Goal: Check status: Check status

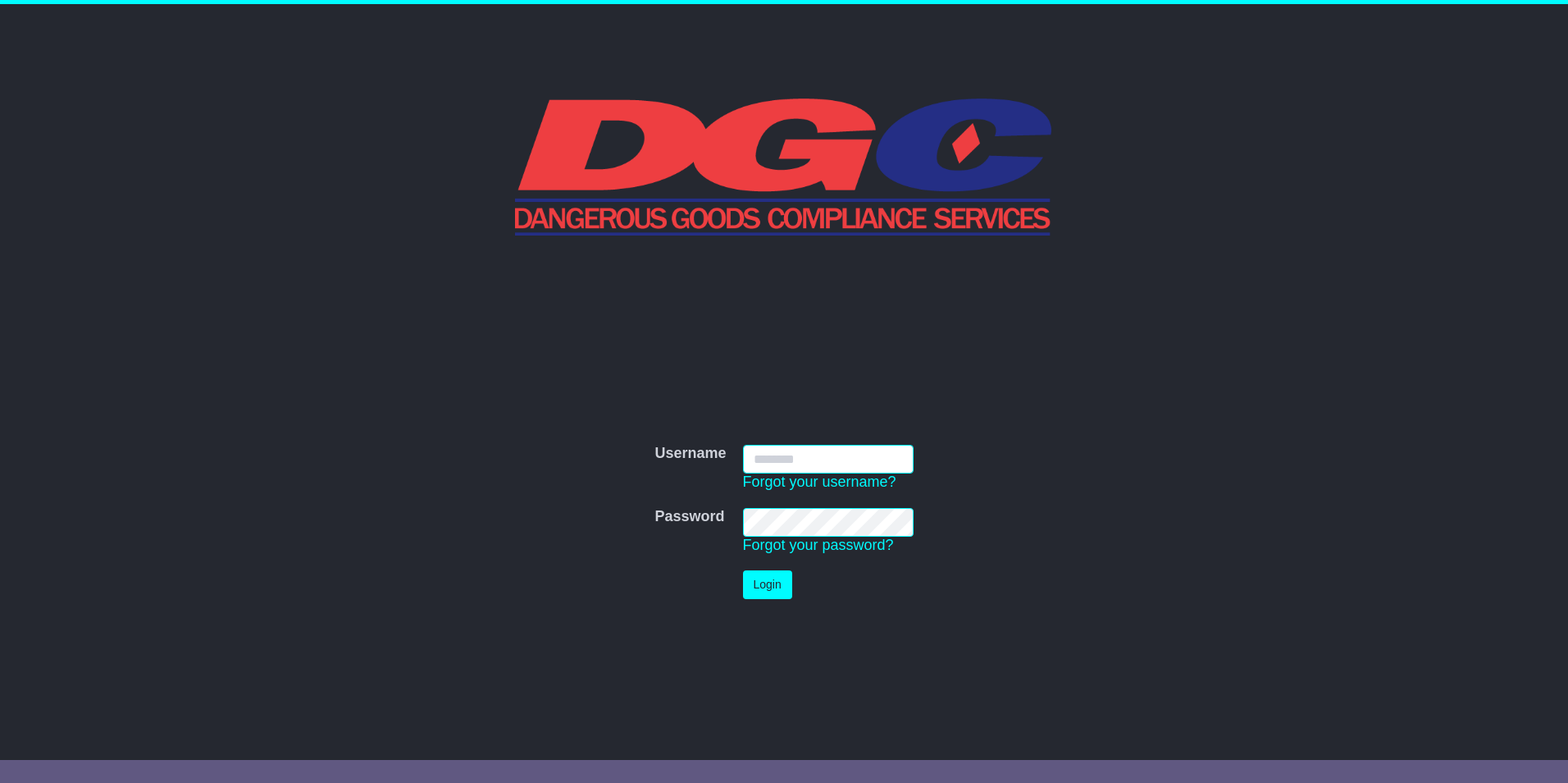
type input "**********"
click at [792, 586] on td "Login" at bounding box center [828, 584] width 187 height 45
click at [779, 586] on button "Login" at bounding box center [768, 585] width 49 height 29
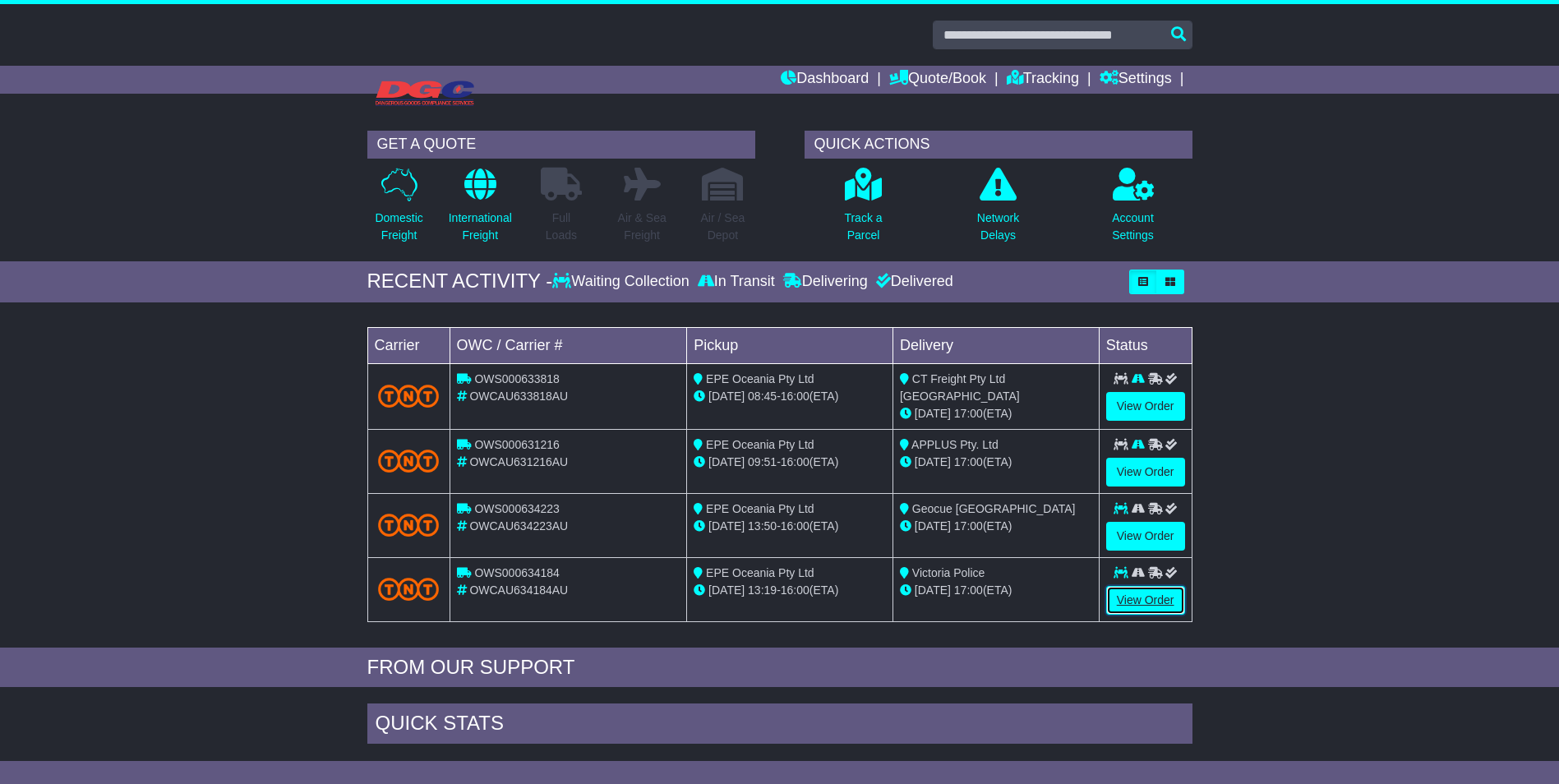
click at [1135, 602] on link "View Order" at bounding box center [1145, 600] width 78 height 29
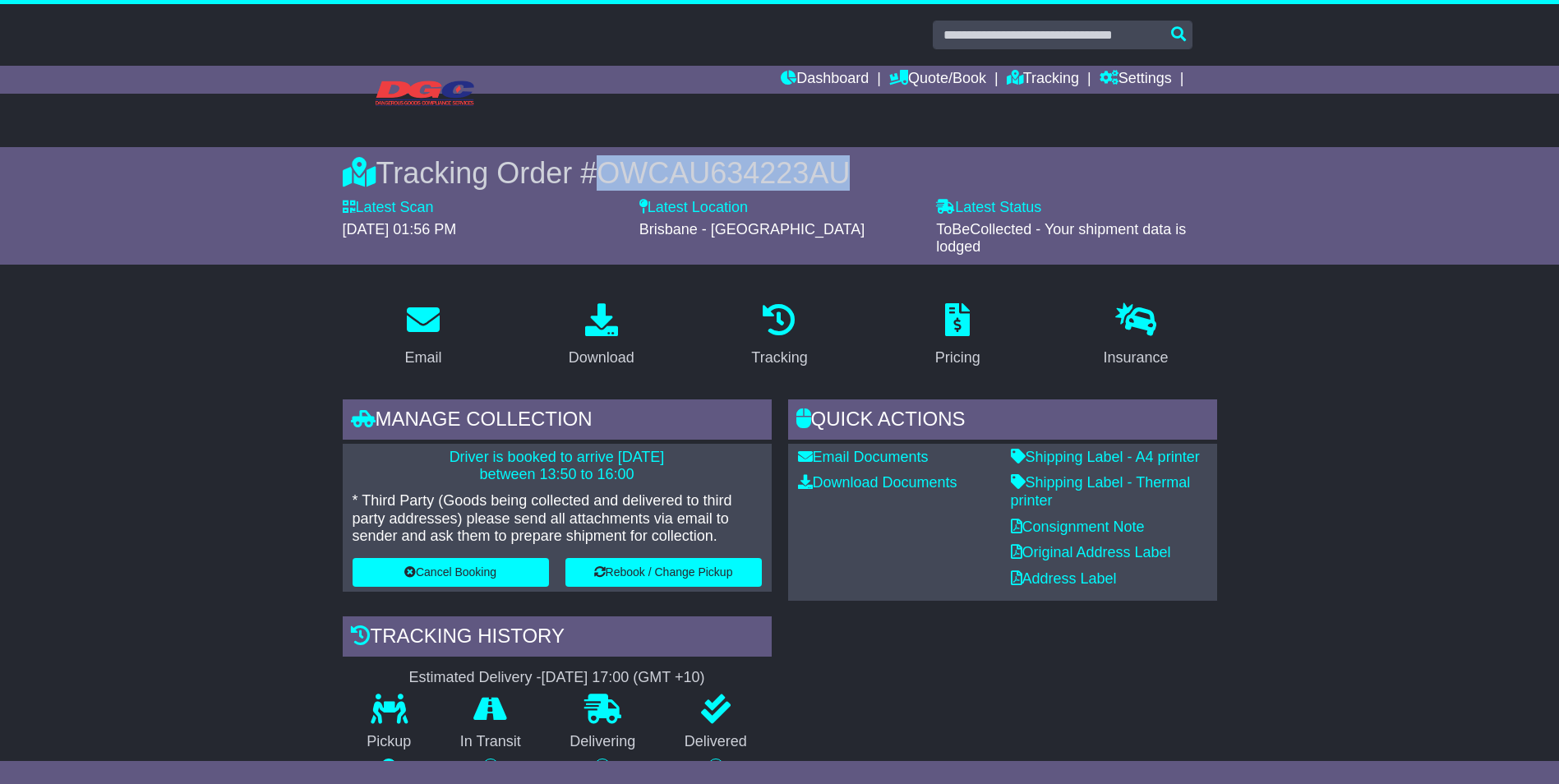
drag, startPoint x: 844, startPoint y: 176, endPoint x: 605, endPoint y: 178, distance: 239.0
click at [605, 178] on div "Tracking Order # OWCAU634223AU" at bounding box center [780, 172] width 874 height 35
copy span "OWCAU634223AU"
drag, startPoint x: 427, startPoint y: 458, endPoint x: 635, endPoint y: 472, distance: 208.5
click at [635, 472] on p "Driver is booked to arrive 14 Aug 2025 between 13:50 to 16:00" at bounding box center [557, 466] width 410 height 35
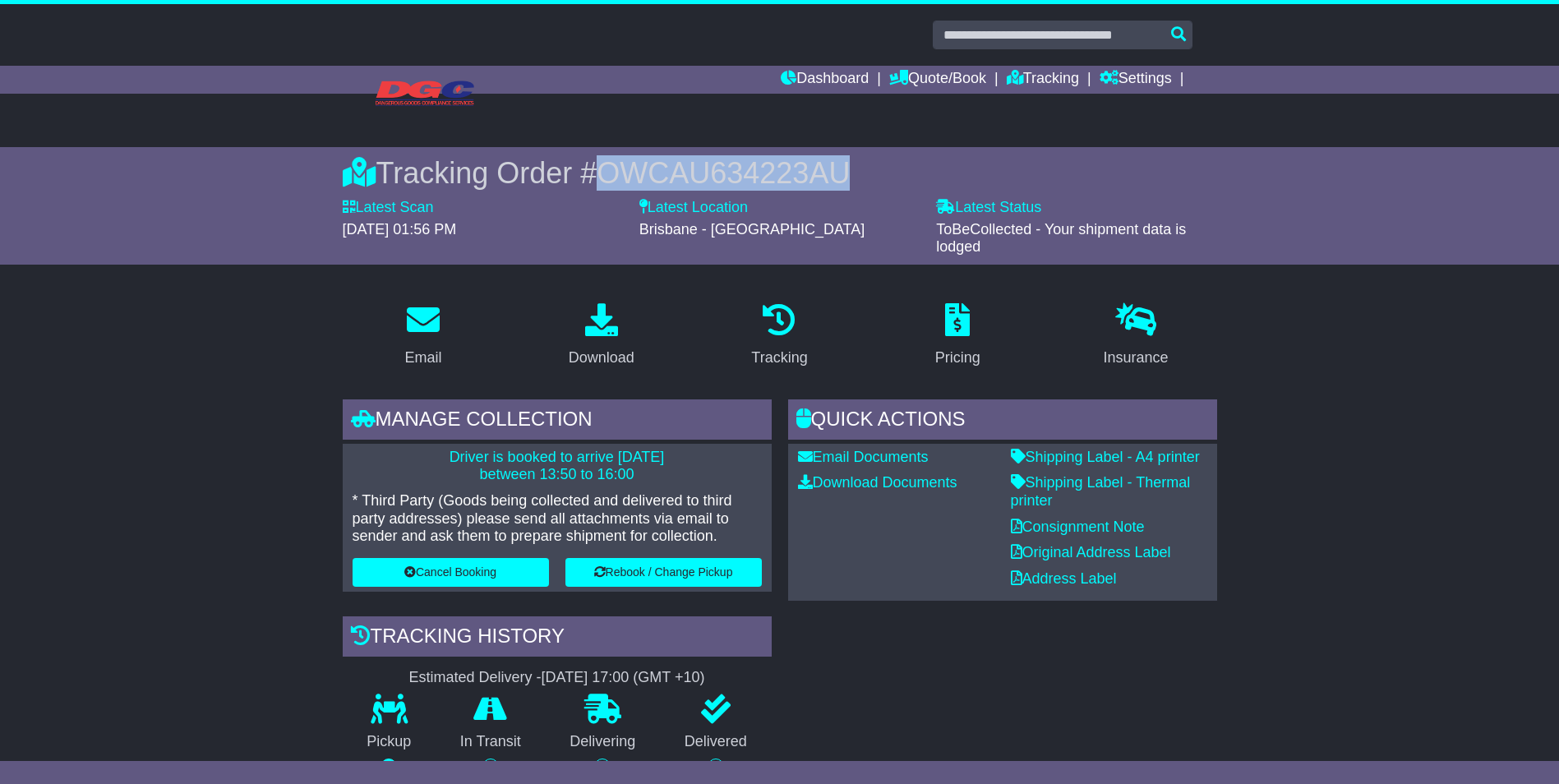
copy p "Driver is booked to arrive 14 Aug 2025 between 13:50 to 16:00"
click at [382, 475] on p "Driver is booked to arrive 14 Aug 2025 between 13:50 to 16:00" at bounding box center [557, 466] width 410 height 35
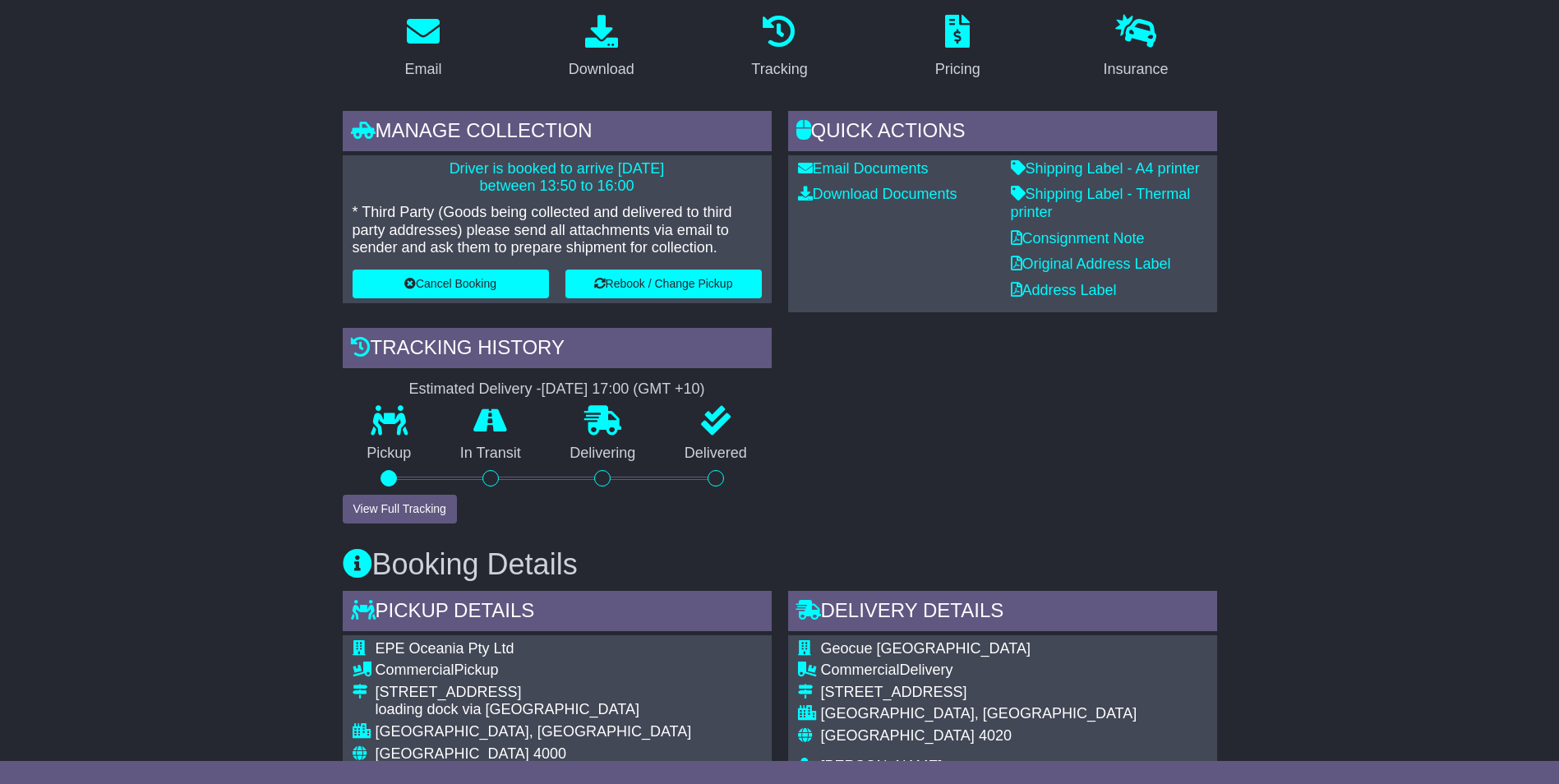
scroll to position [781, 0]
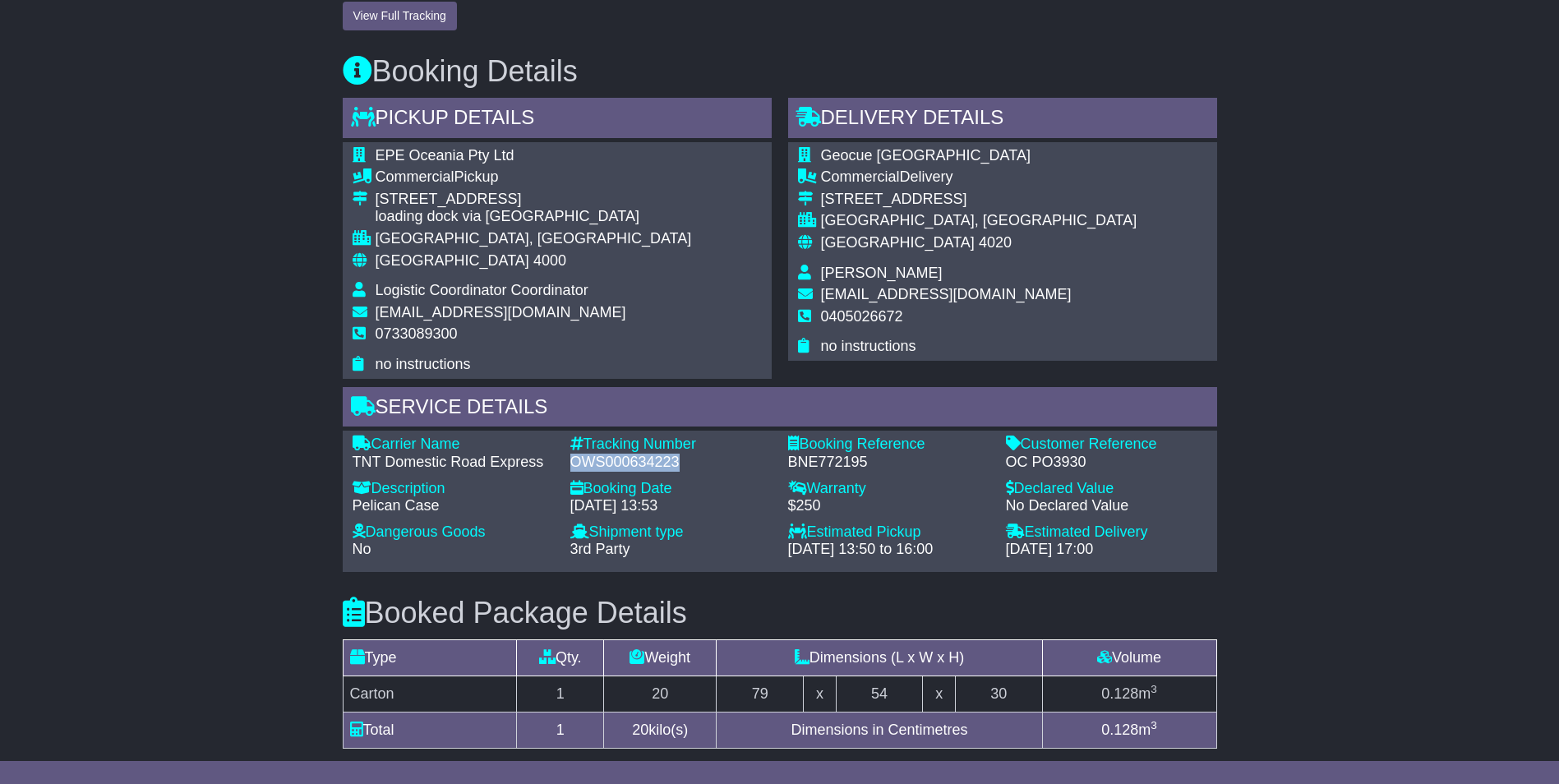
drag, startPoint x: 679, startPoint y: 462, endPoint x: 572, endPoint y: 467, distance: 107.1
click at [572, 467] on div "OWS000634223" at bounding box center [671, 462] width 201 height 18
copy div "OWS000634223"
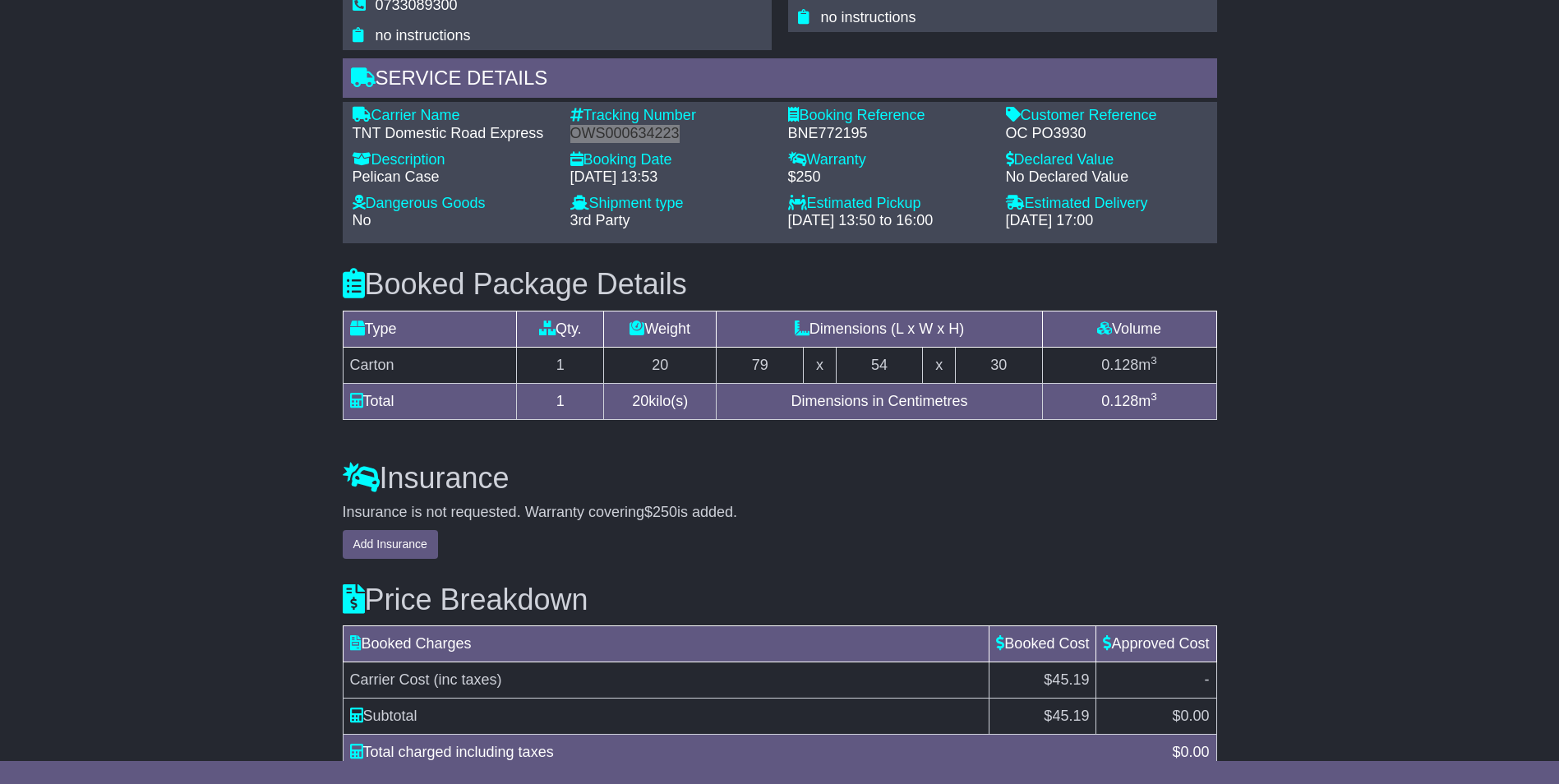
scroll to position [946, 0]
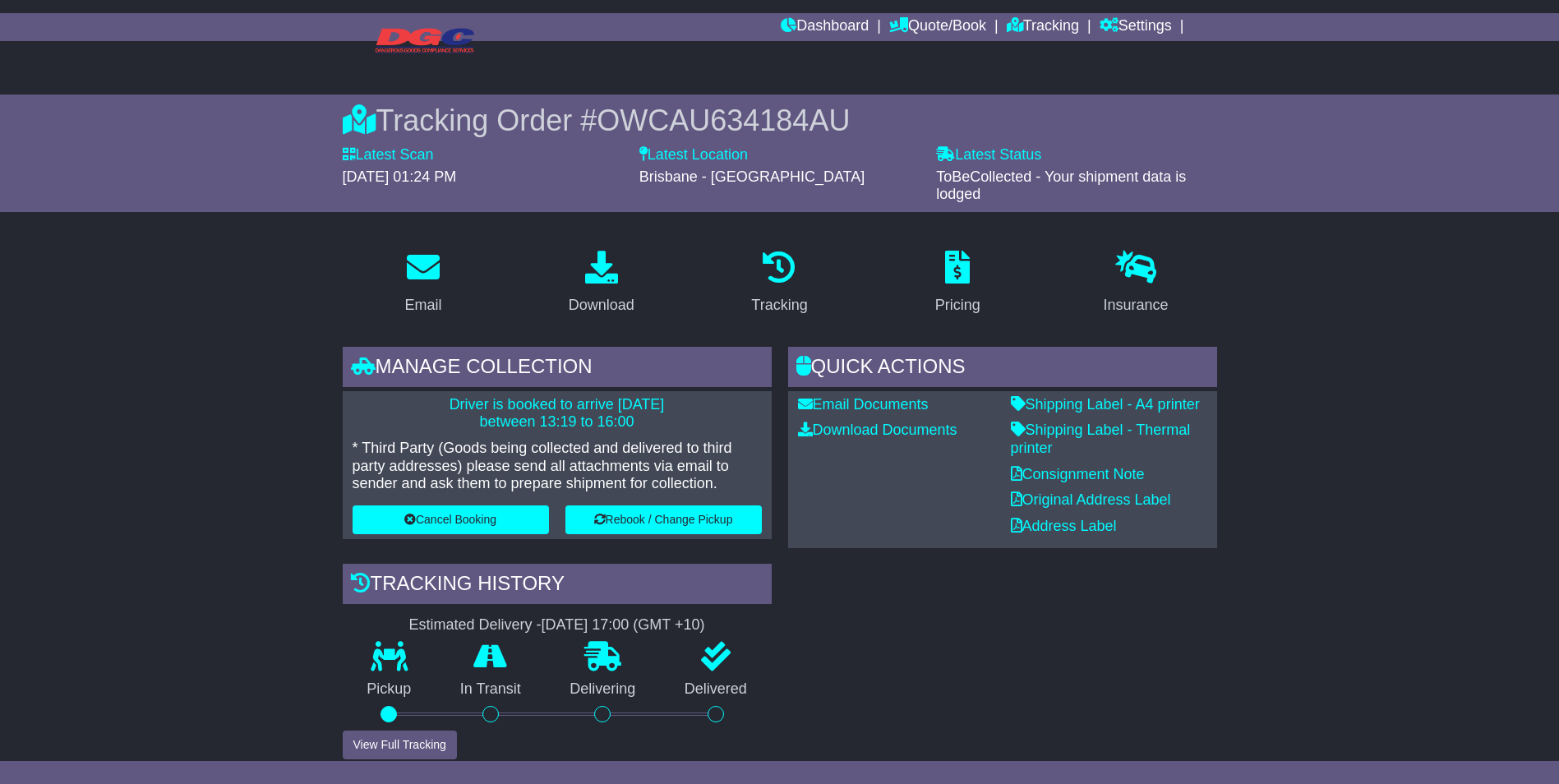
scroll to position [82, 0]
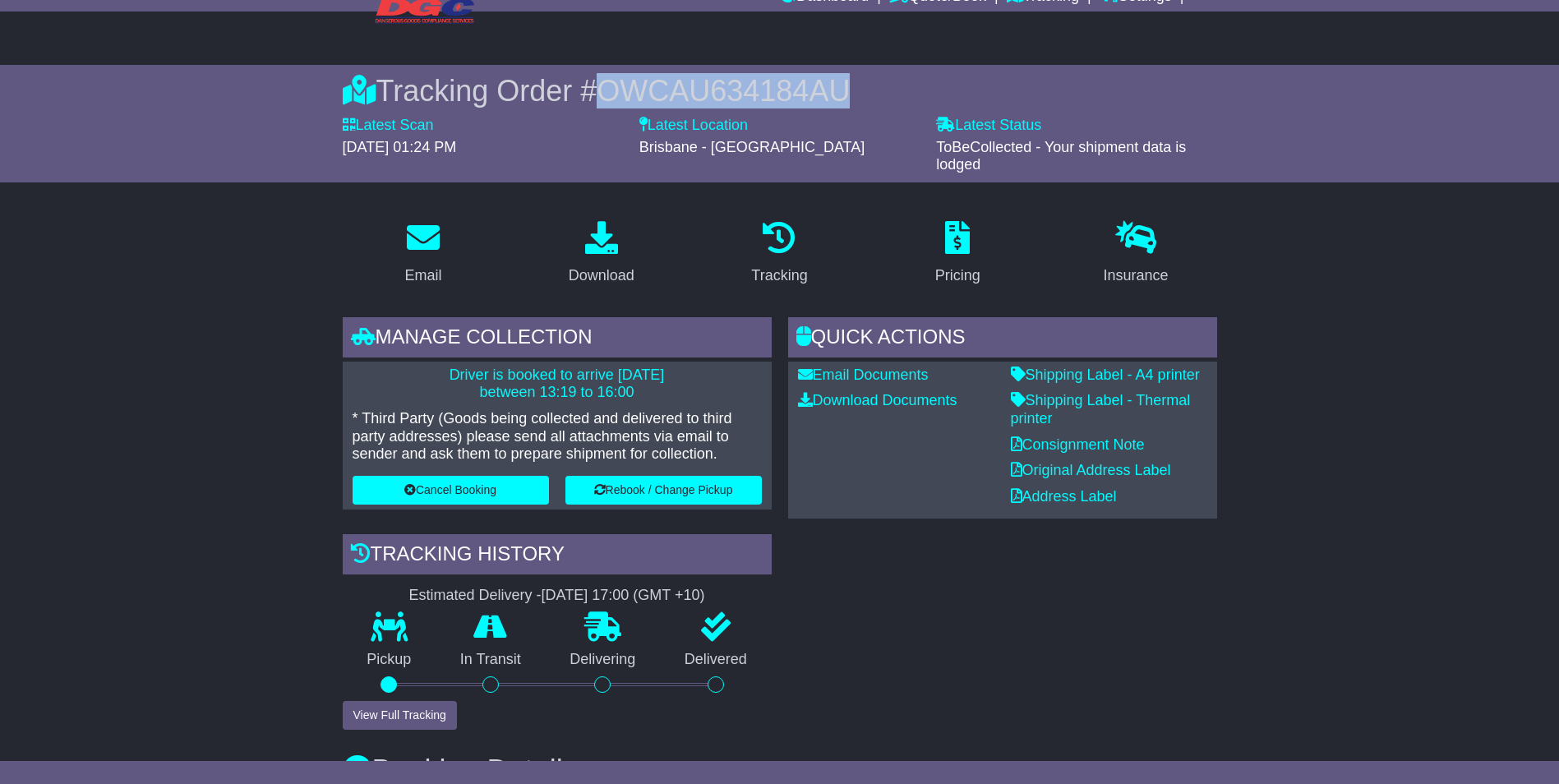
drag, startPoint x: 599, startPoint y: 84, endPoint x: 842, endPoint y: 92, distance: 243.1
click at [842, 92] on div "Tracking Order # OWCAU634184AU" at bounding box center [780, 91] width 874 height 35
copy span "OWCAU634184AU"
drag, startPoint x: 426, startPoint y: 375, endPoint x: 670, endPoint y: 397, distance: 245.0
click at [670, 397] on p "Driver is booked to arrive 14 Aug 2025 between 13:19 to 16:00" at bounding box center [557, 383] width 410 height 35
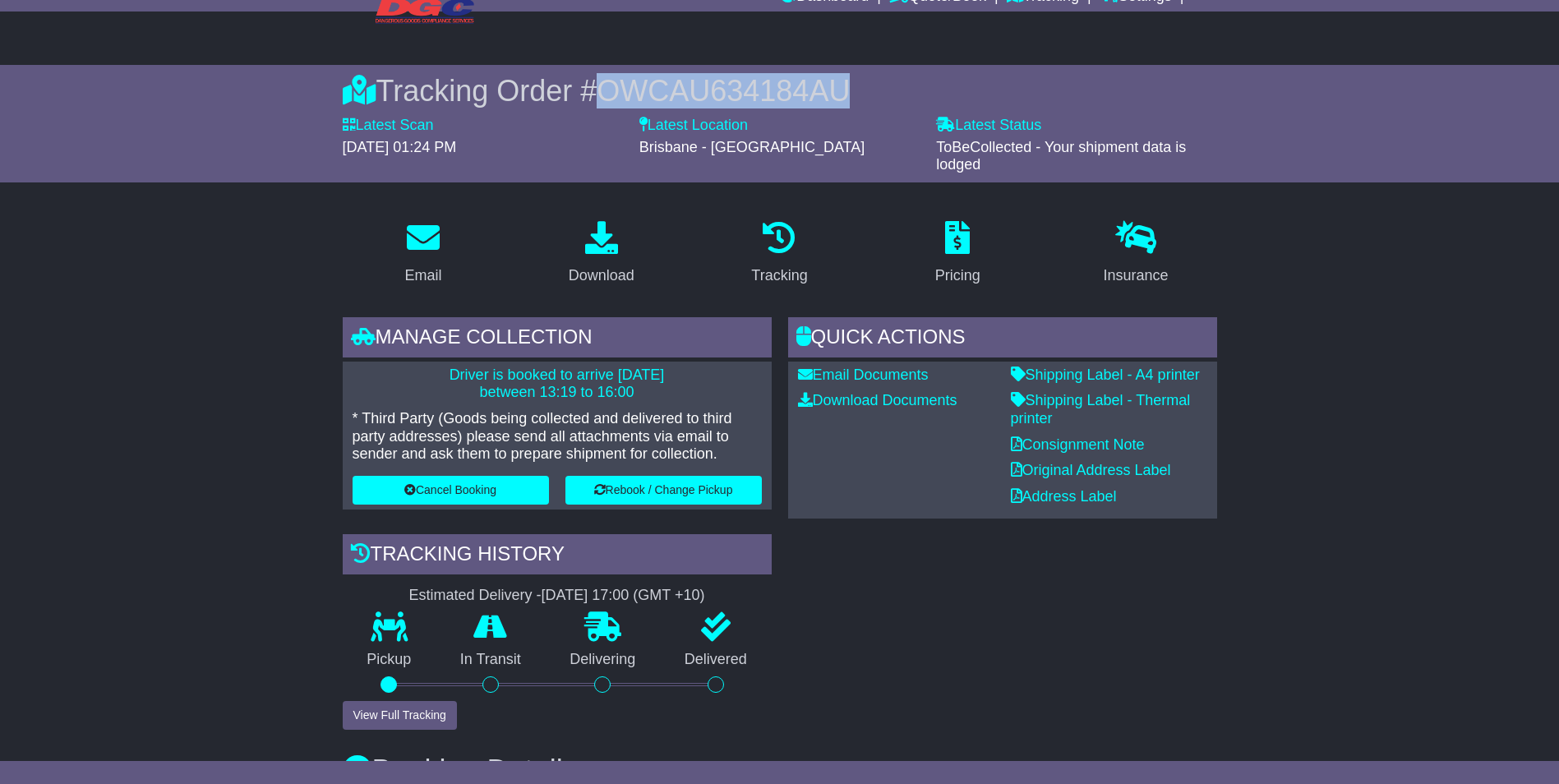
copy p "Driver is booked to arrive 14 Aug 2025 between 13:19 to 16:00"
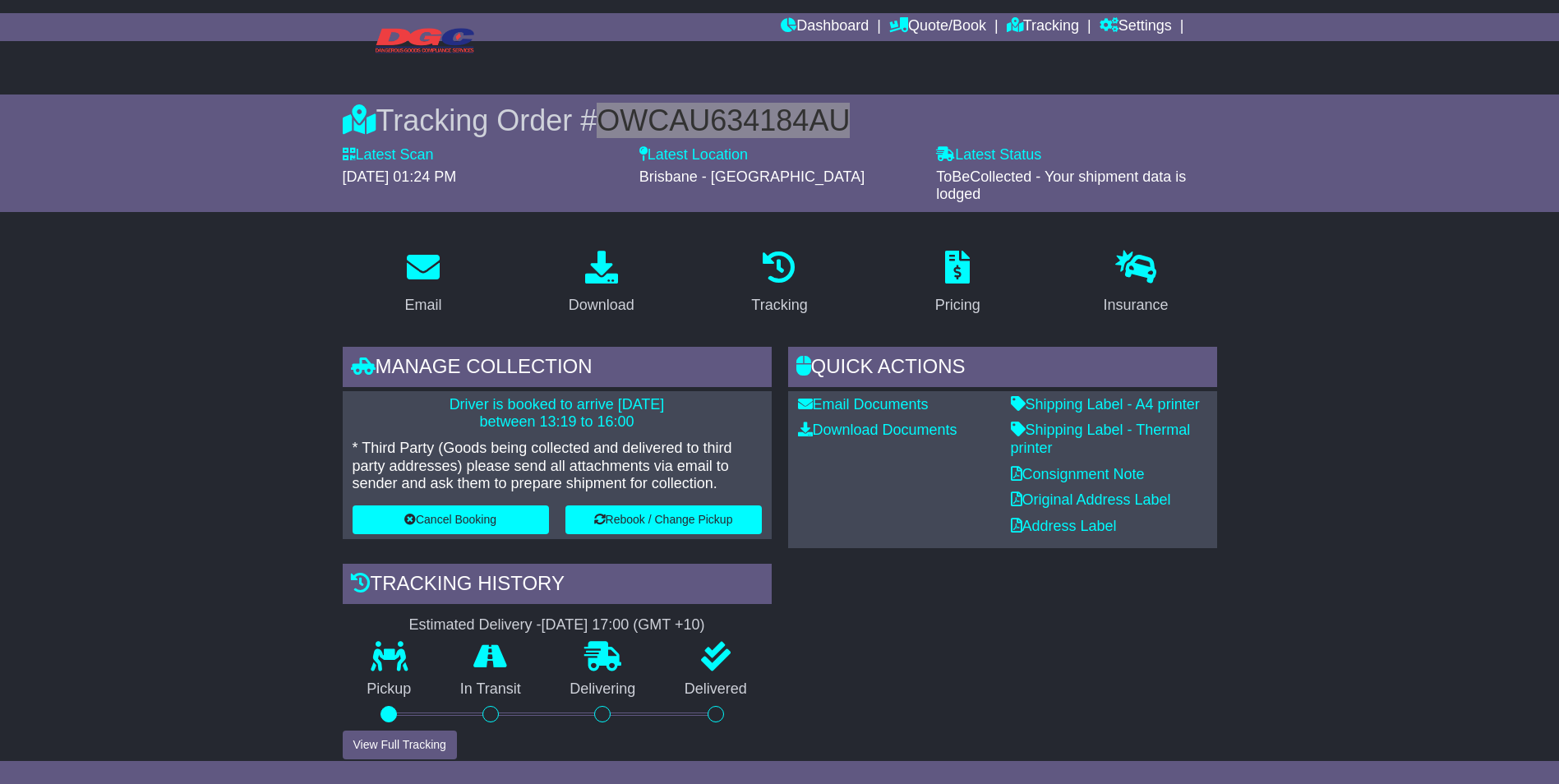
scroll to position [42, 0]
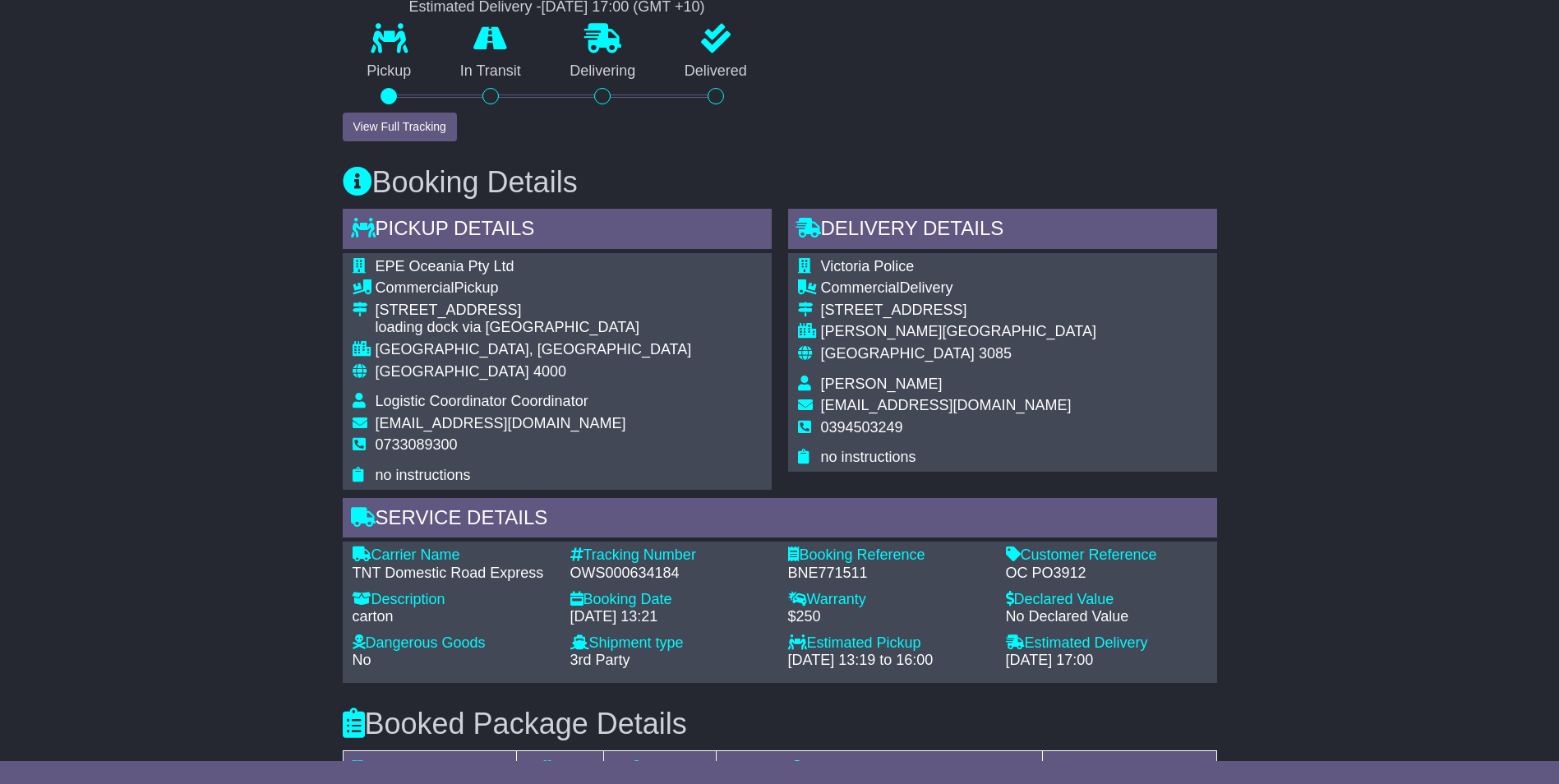
scroll to position [822, 0]
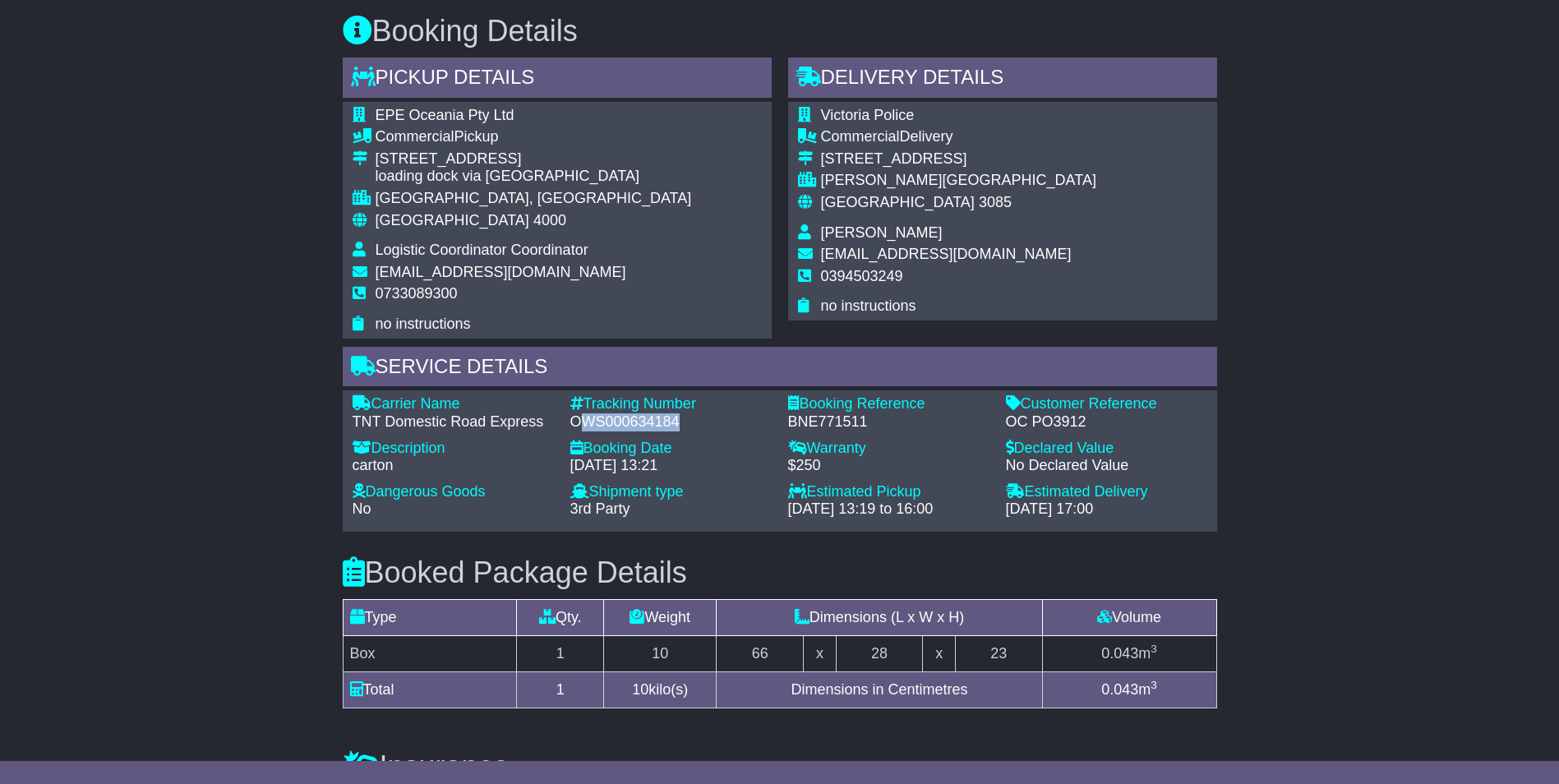
drag, startPoint x: 684, startPoint y: 421, endPoint x: 583, endPoint y: 426, distance: 101.1
click at [583, 426] on div "OWS000634184" at bounding box center [671, 422] width 201 height 18
drag, startPoint x: 858, startPoint y: 420, endPoint x: 786, endPoint y: 426, distance: 72.2
click at [786, 426] on div "Booking Reference - BNE771511" at bounding box center [888, 412] width 218 height 35
drag, startPoint x: 786, startPoint y: 426, endPoint x: 749, endPoint y: 422, distance: 37.2
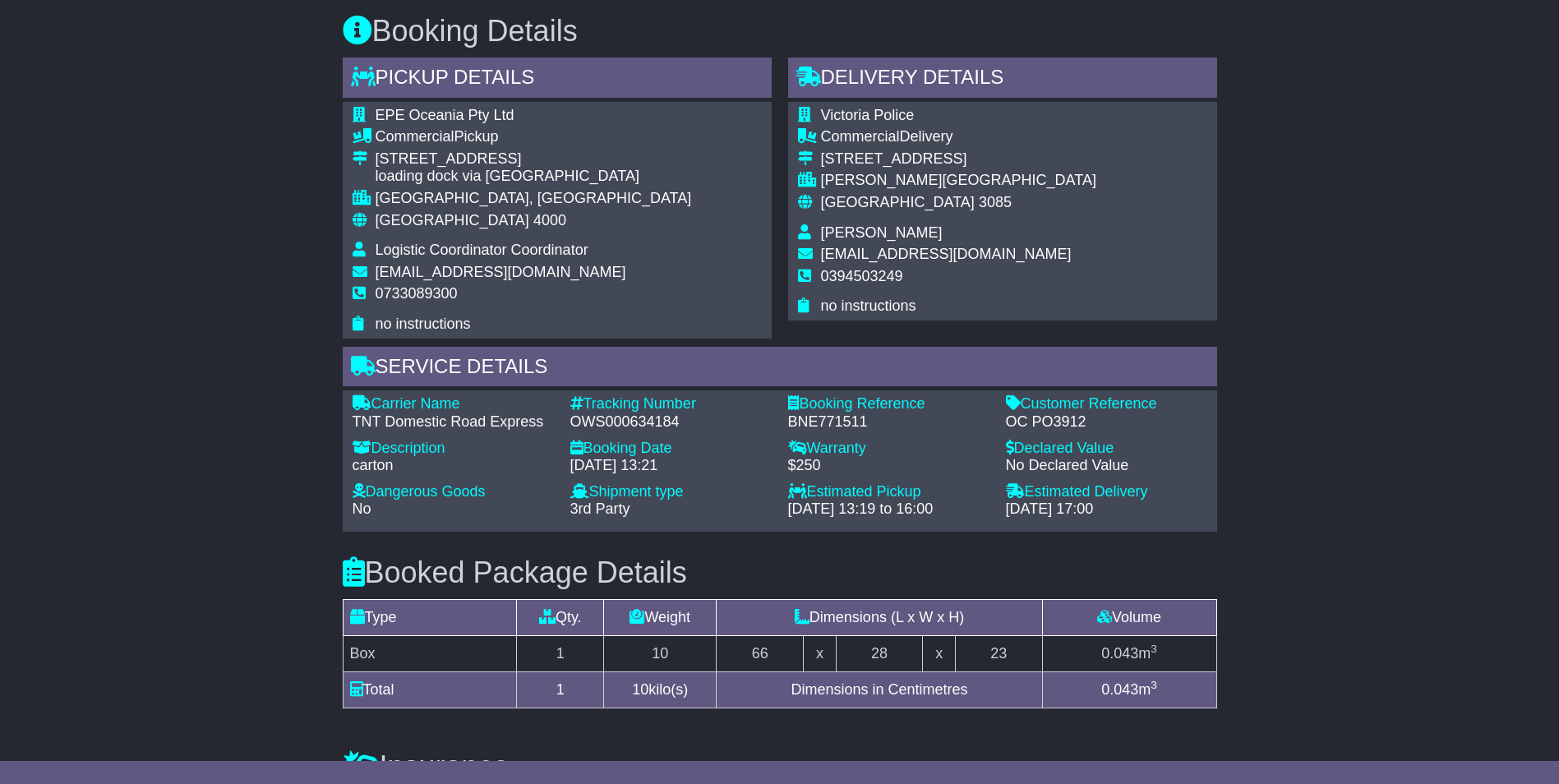
click at [749, 422] on div "OWS000634184" at bounding box center [671, 422] width 201 height 18
drag, startPoint x: 681, startPoint y: 420, endPoint x: 571, endPoint y: 425, distance: 110.1
click at [571, 425] on div "OWS000634184" at bounding box center [671, 422] width 201 height 18
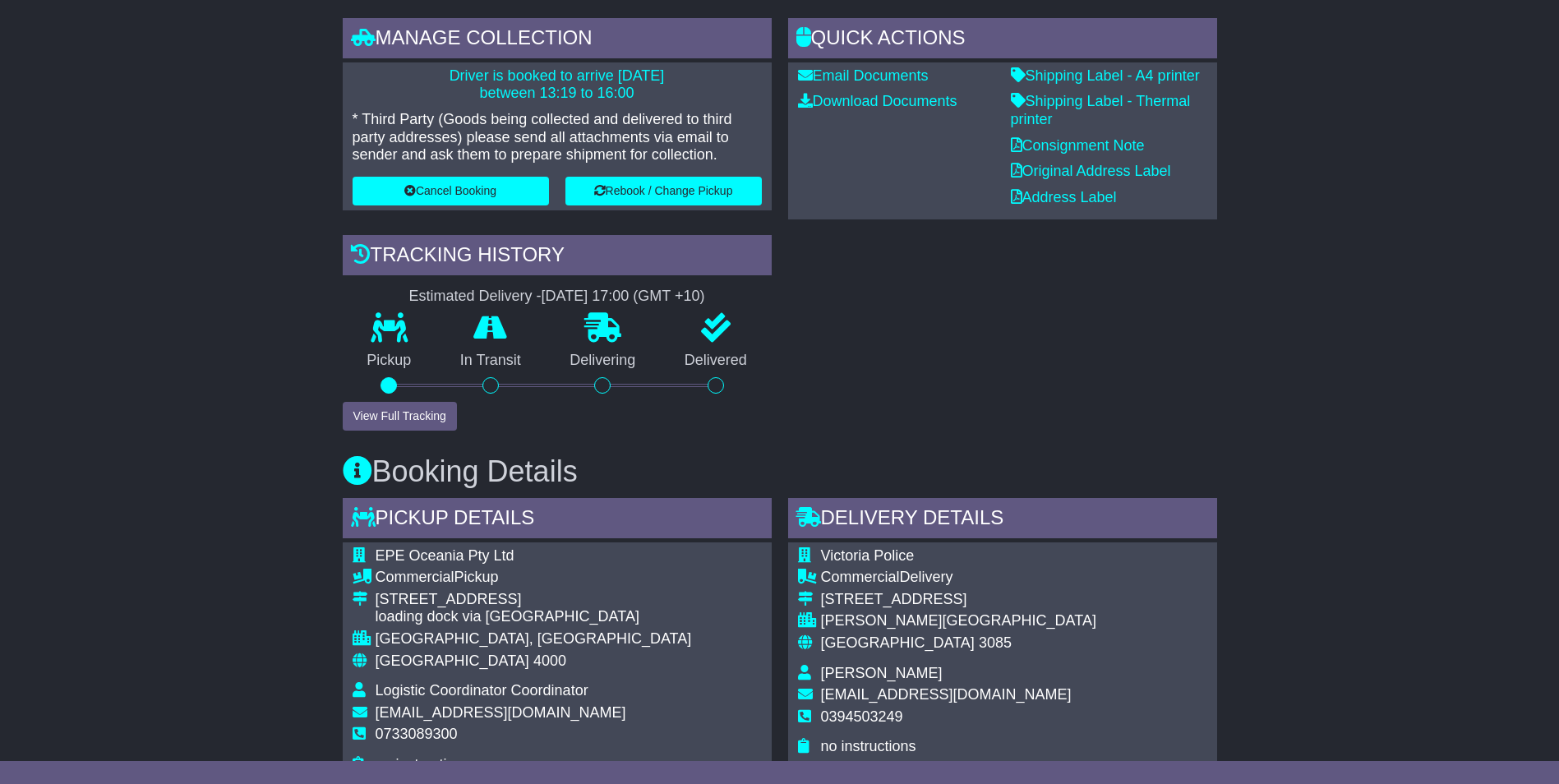
scroll to position [0, 0]
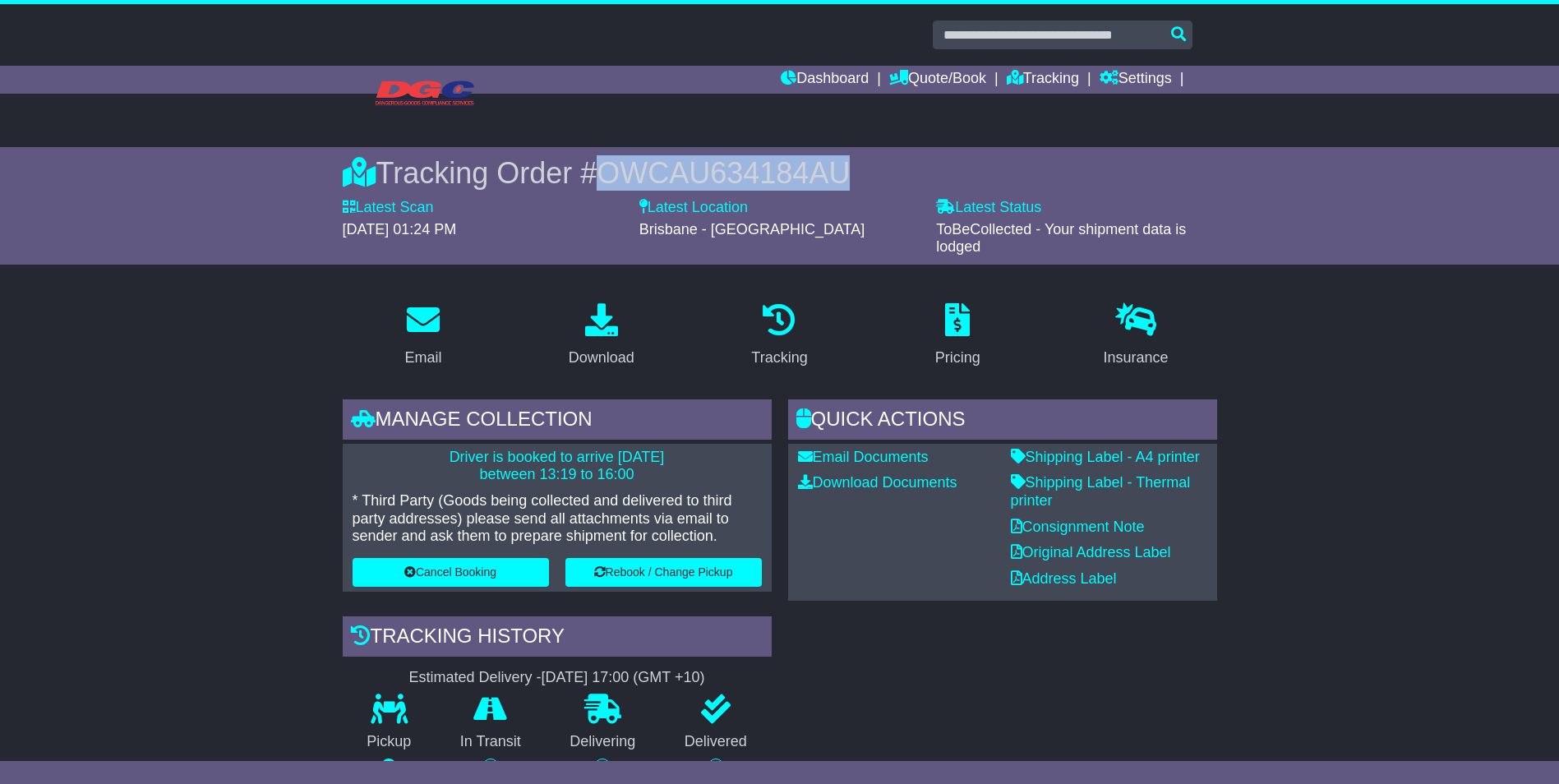
drag, startPoint x: 601, startPoint y: 173, endPoint x: 844, endPoint y: 174, distance: 243.0
click at [844, 174] on div "Tracking Order # OWCAU634184AU" at bounding box center [780, 172] width 874 height 35
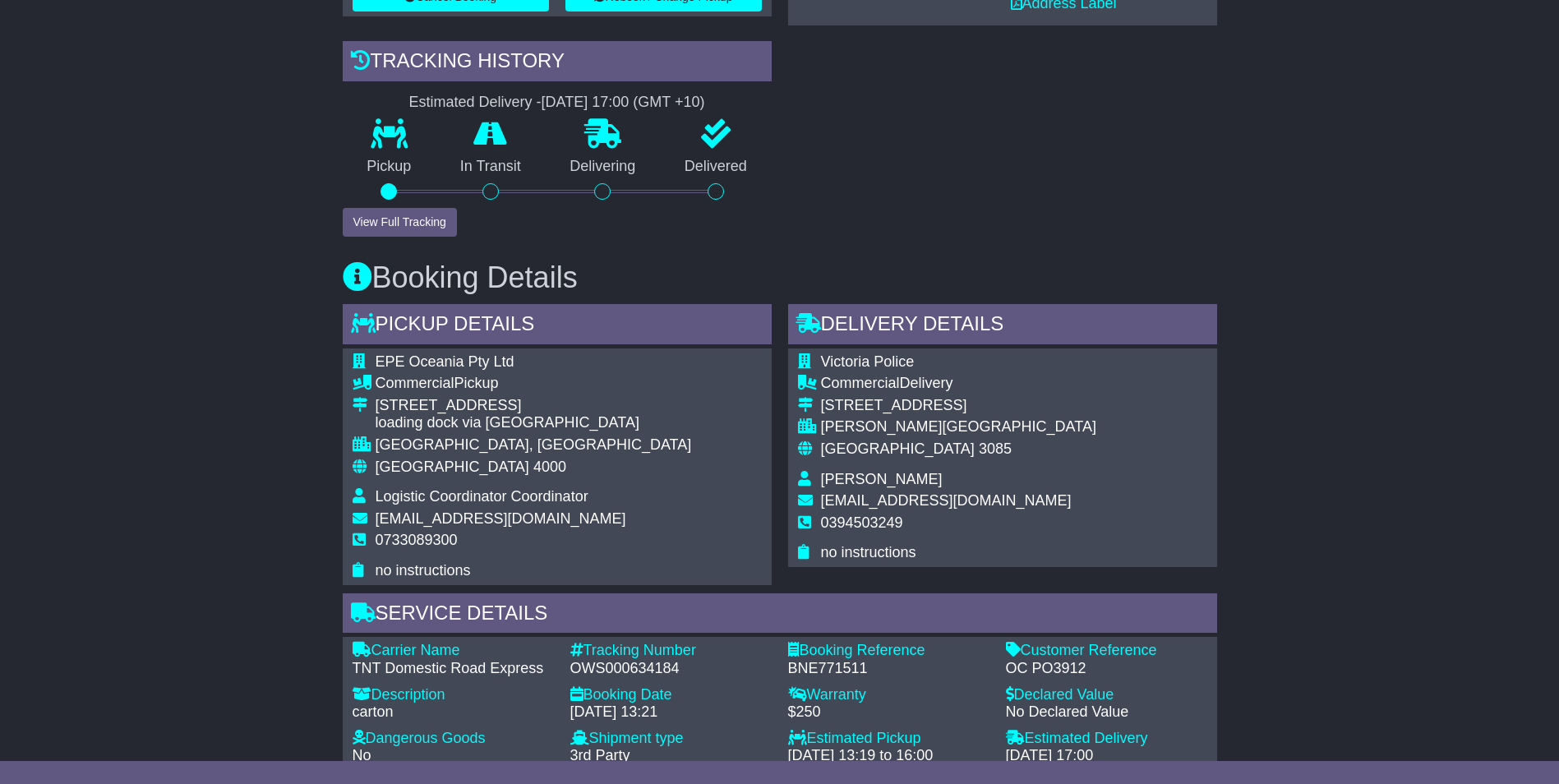
scroll to position [739, 0]
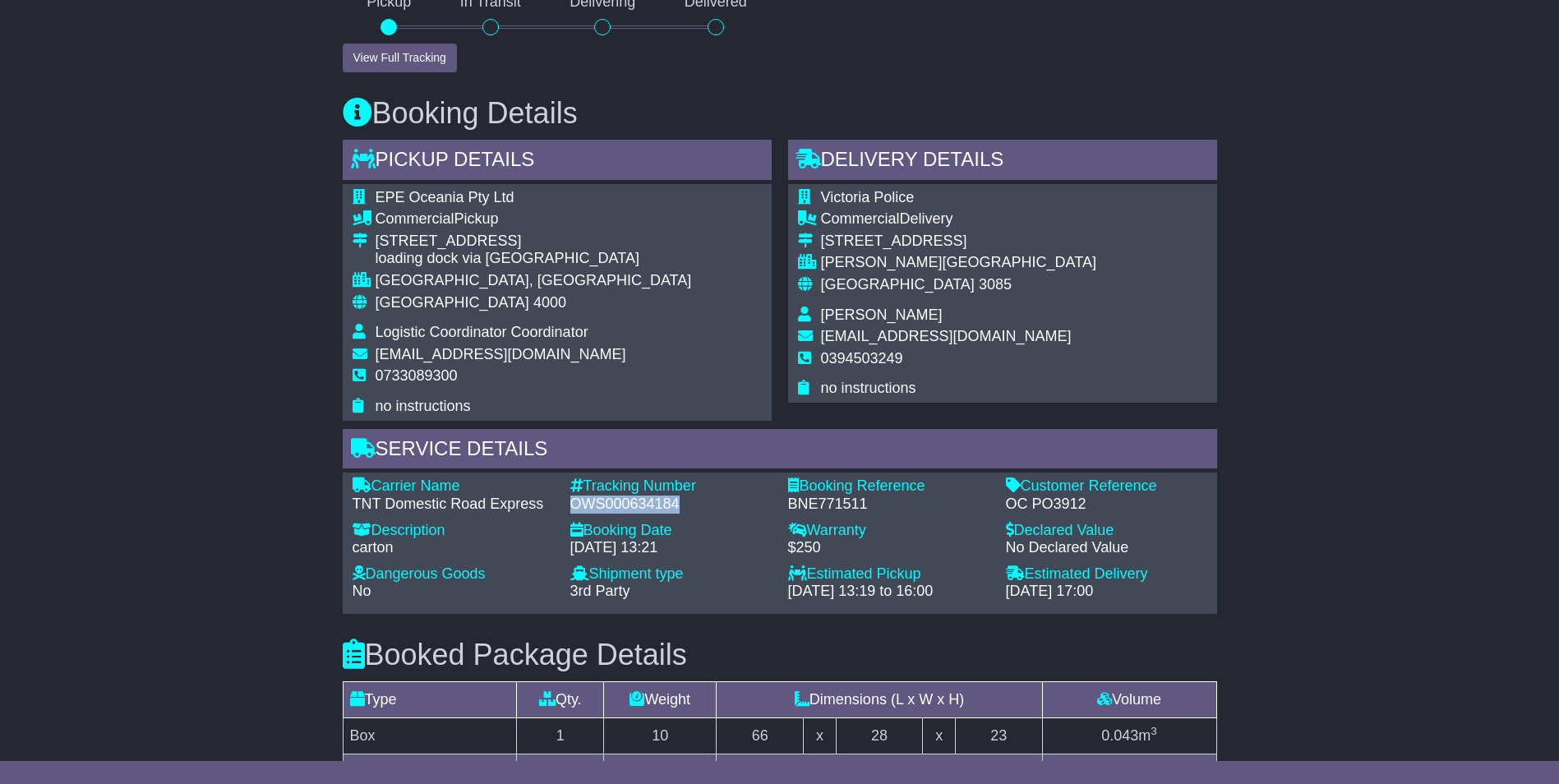
drag, startPoint x: 702, startPoint y: 507, endPoint x: 568, endPoint y: 499, distance: 134.2
click at [568, 499] on div "Tracking Number - OWS000634184" at bounding box center [670, 495] width 218 height 35
drag, startPoint x: 568, startPoint y: 499, endPoint x: 667, endPoint y: 507, distance: 99.3
click at [659, 504] on div "OWS000634184" at bounding box center [671, 504] width 201 height 18
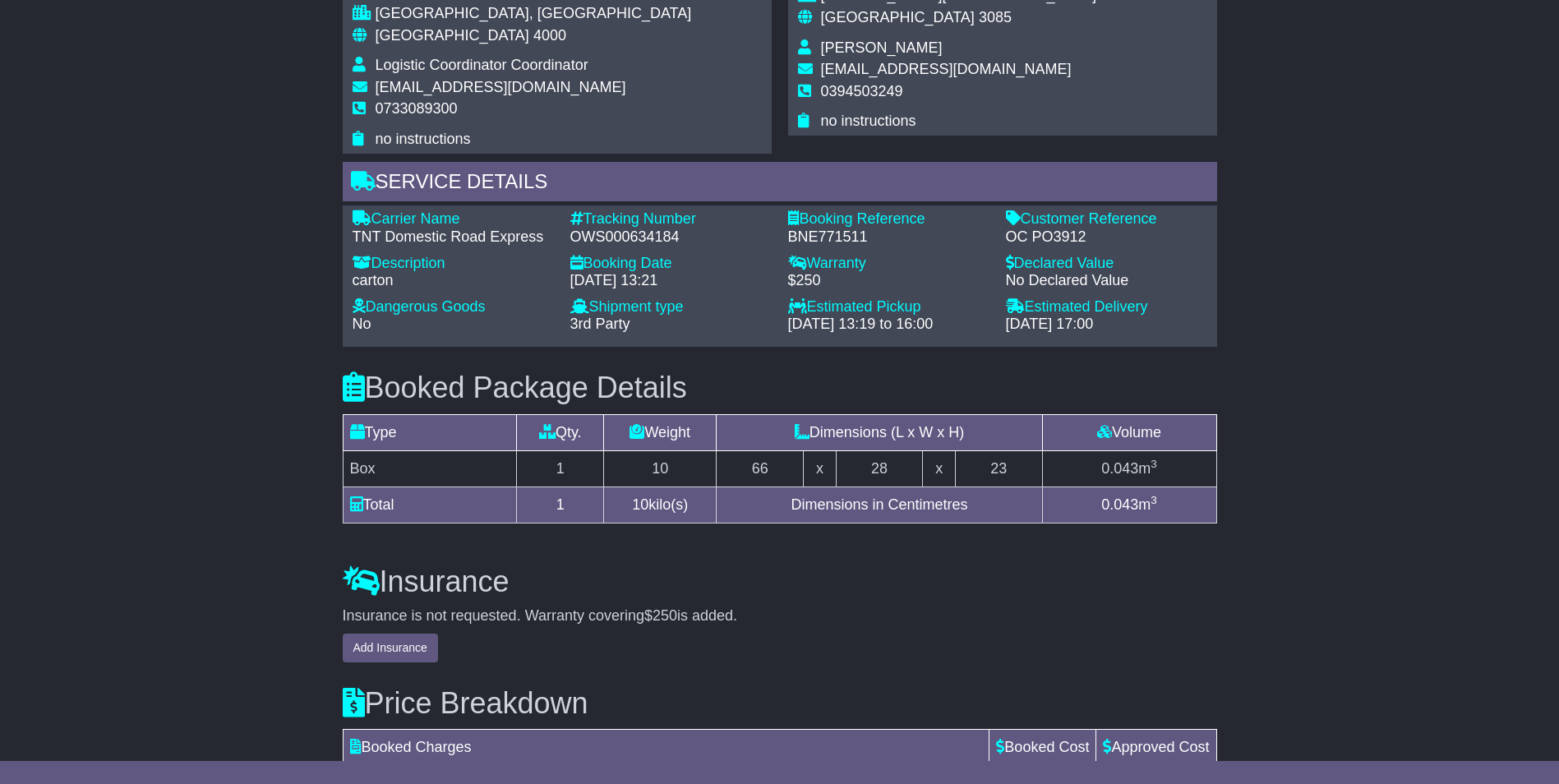
scroll to position [781, 0]
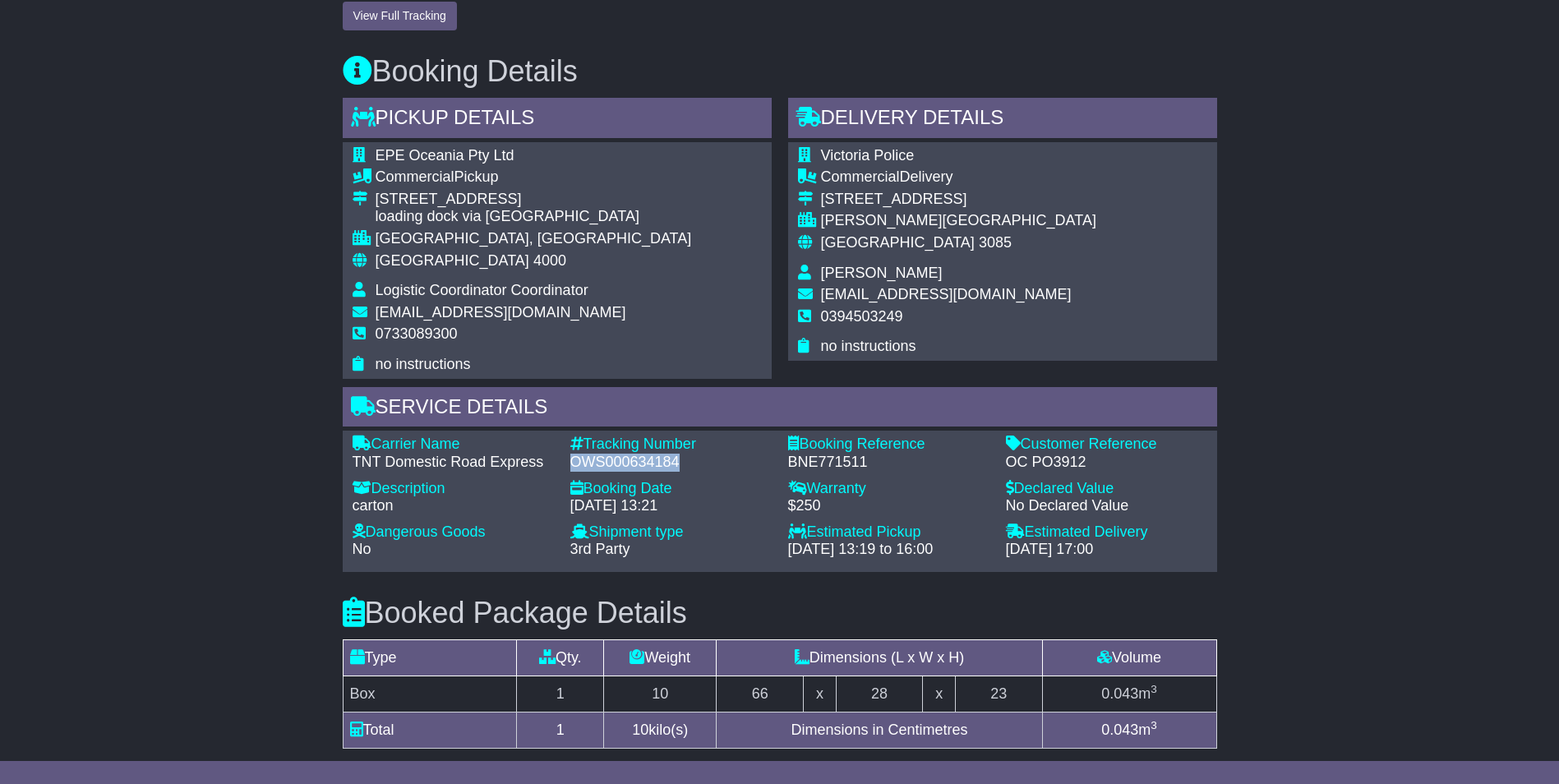
drag, startPoint x: 676, startPoint y: 463, endPoint x: 568, endPoint y: 462, distance: 108.0
click at [568, 462] on div "Tracking Number - OWS000634184" at bounding box center [670, 453] width 218 height 35
copy div "OWS000634184"
